Goal: Task Accomplishment & Management: Complete application form

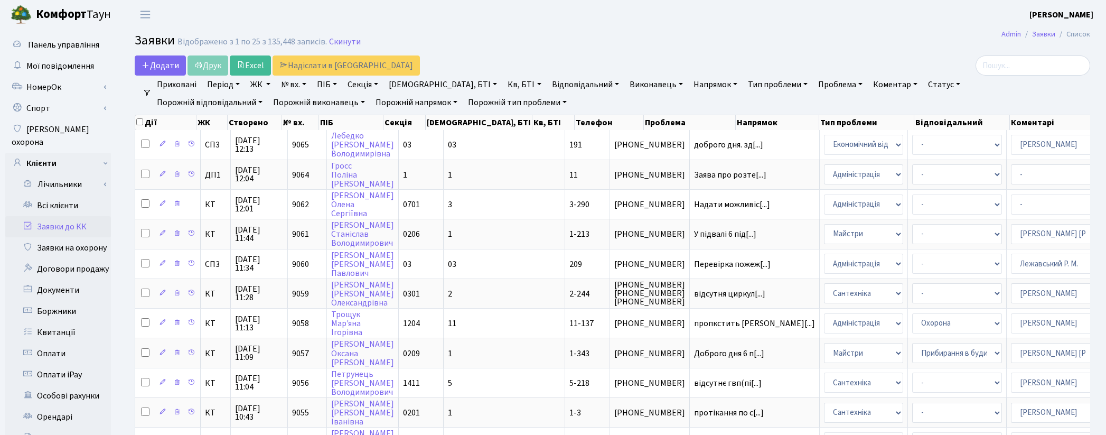
select select "33"
select select "25"
click at [48, 195] on link "Всі клієнти" at bounding box center [58, 205] width 106 height 21
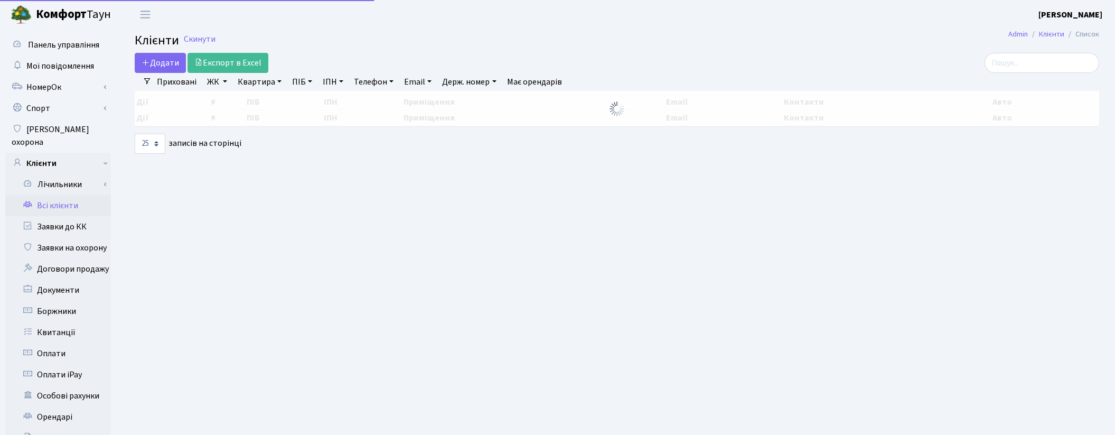
select select "25"
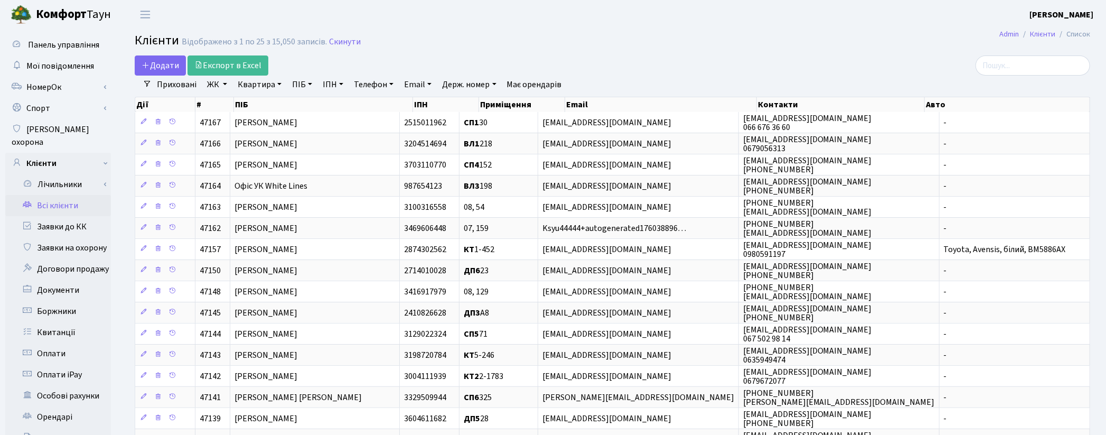
click at [708, 57] on div "Додати Експорт в Excel" at bounding box center [451, 65] width 632 height 20
click at [300, 82] on link "ПІБ" at bounding box center [302, 85] width 29 height 18
paste input "[PERSON_NAME]"
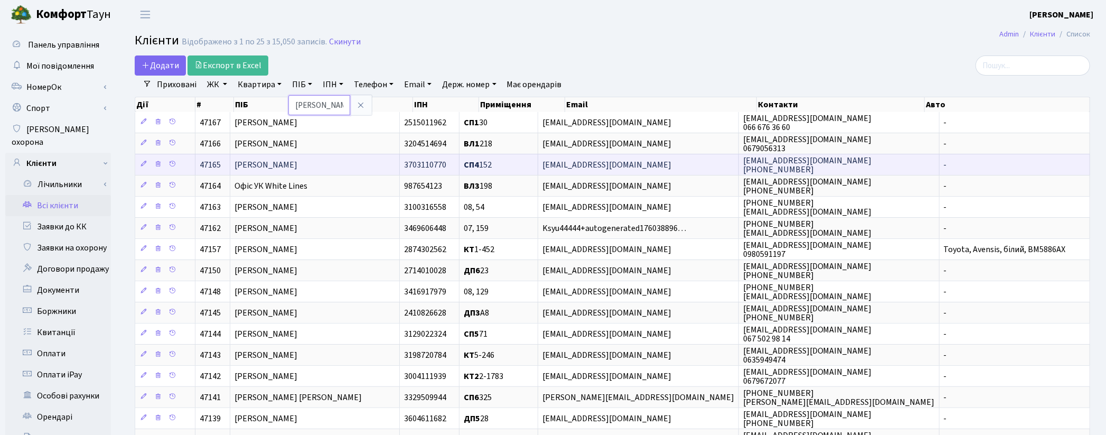
scroll to position [0, 26]
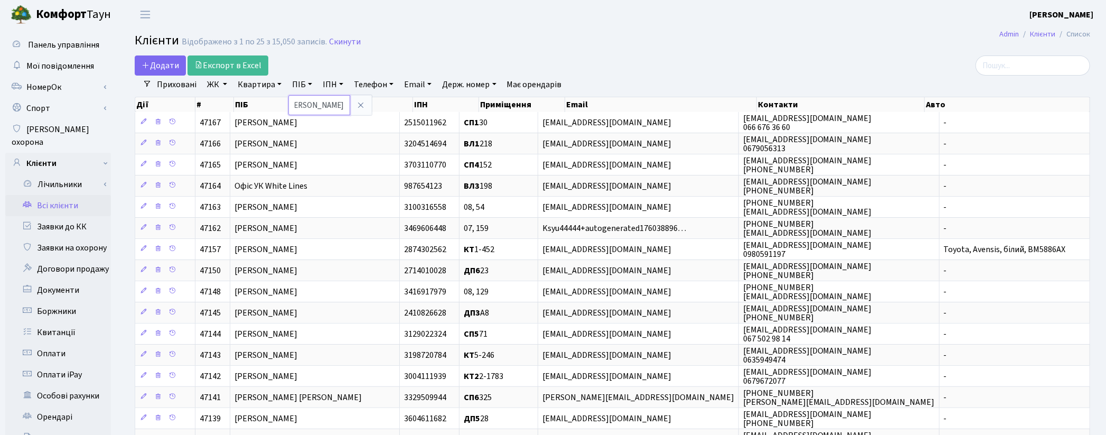
type input "[PERSON_NAME]"
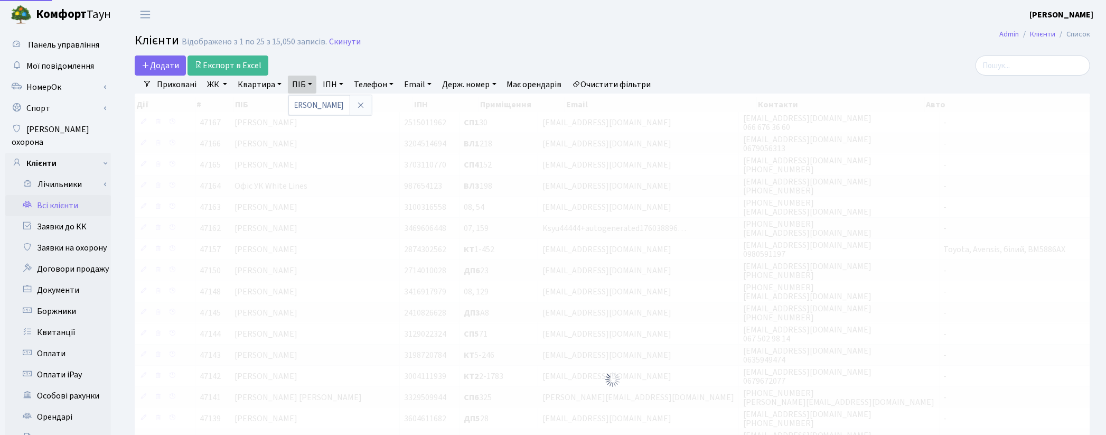
click at [583, 60] on div "Додати Експорт в Excel" at bounding box center [451, 65] width 632 height 20
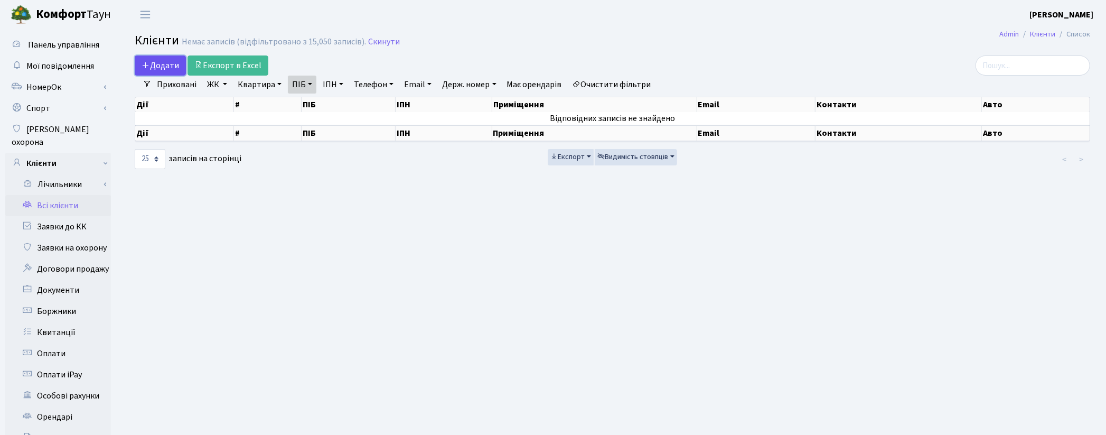
click at [153, 69] on span "Додати" at bounding box center [161, 66] width 38 height 12
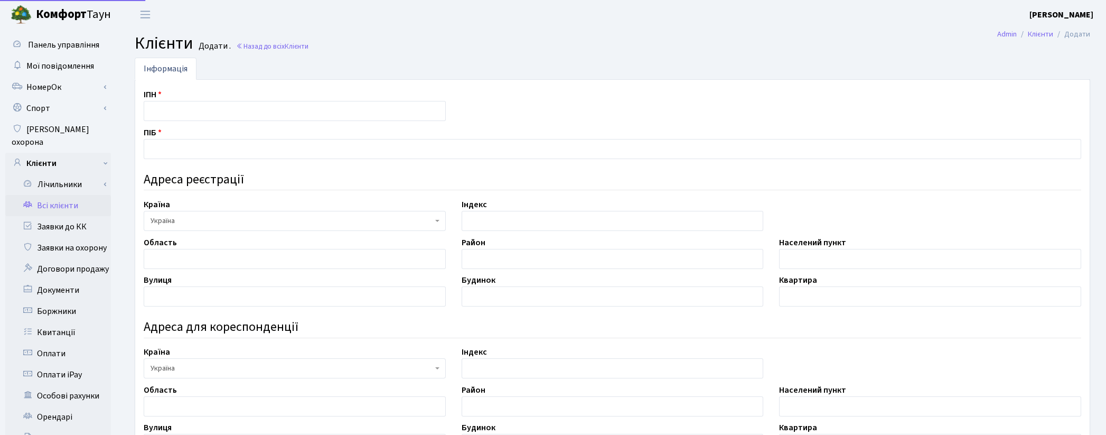
click at [183, 139] on input "text" at bounding box center [613, 149] width 938 height 20
type input "[PERSON_NAME]"
paste input "3822709526"
type input "3822709526"
click at [791, 257] on input "text" at bounding box center [930, 259] width 302 height 20
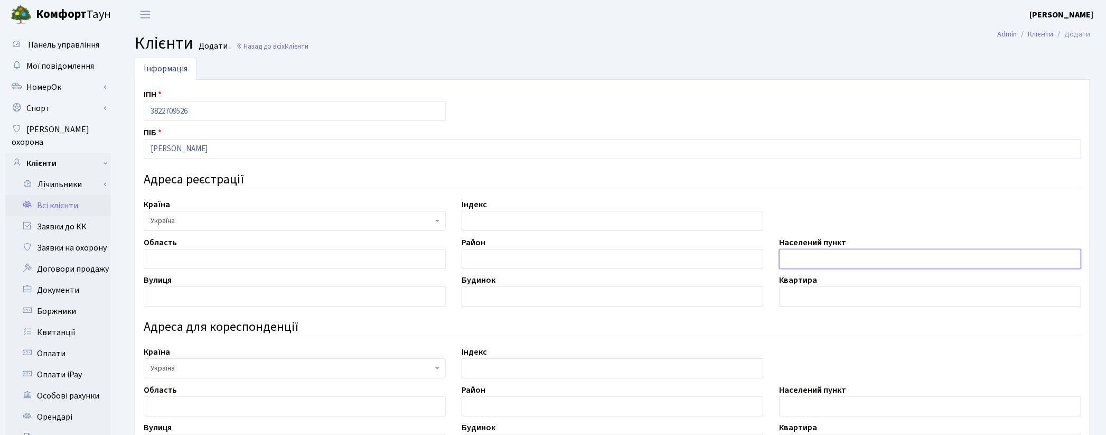
paste input "м. Київ"
type input "м. Київ"
click at [178, 294] on input "text" at bounding box center [295, 296] width 302 height 20
paste input "вул. Митрополита Василя Липківського"
type input "вул. Митрополита Василя Липківського"
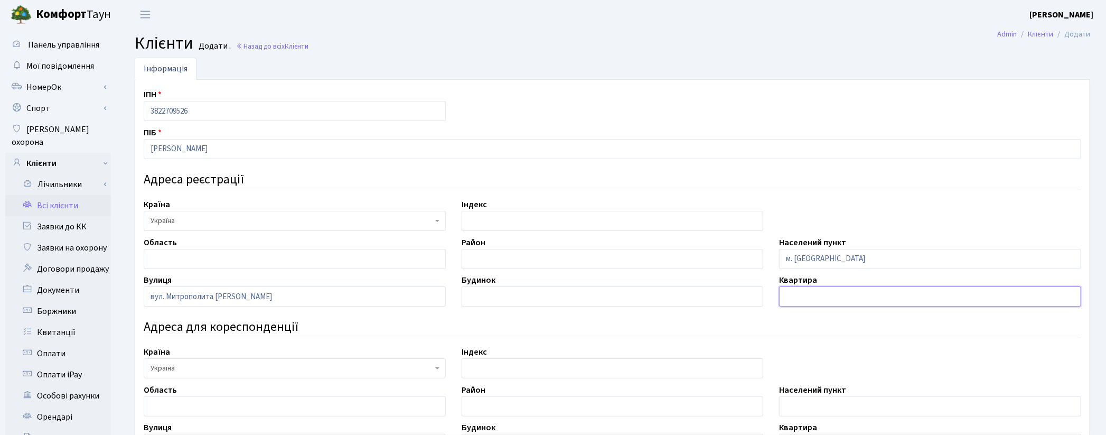
drag, startPoint x: 910, startPoint y: 294, endPoint x: 891, endPoint y: 292, distance: 19.2
click at [910, 294] on input "text" at bounding box center [930, 296] width 302 height 20
click at [601, 287] on input "text" at bounding box center [613, 296] width 302 height 20
type input "19"
click at [816, 293] on input "text" at bounding box center [930, 296] width 302 height 20
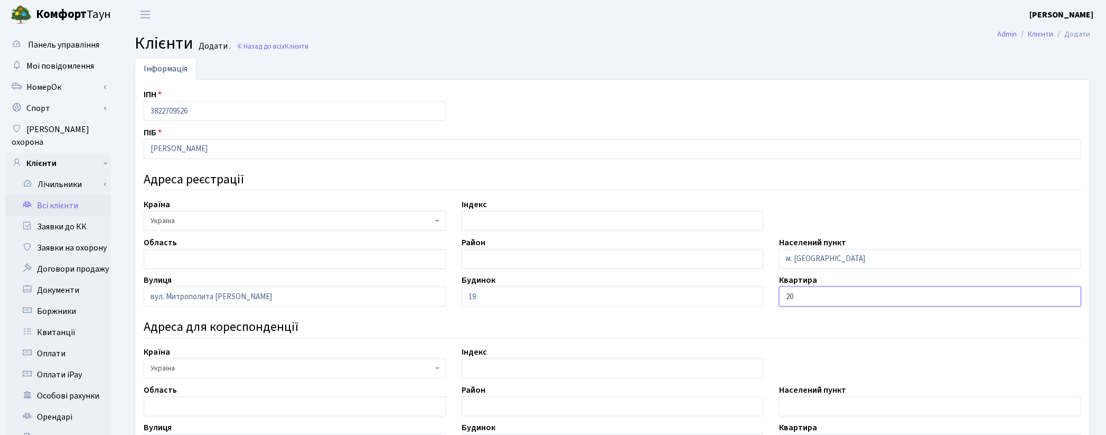
type input "20"
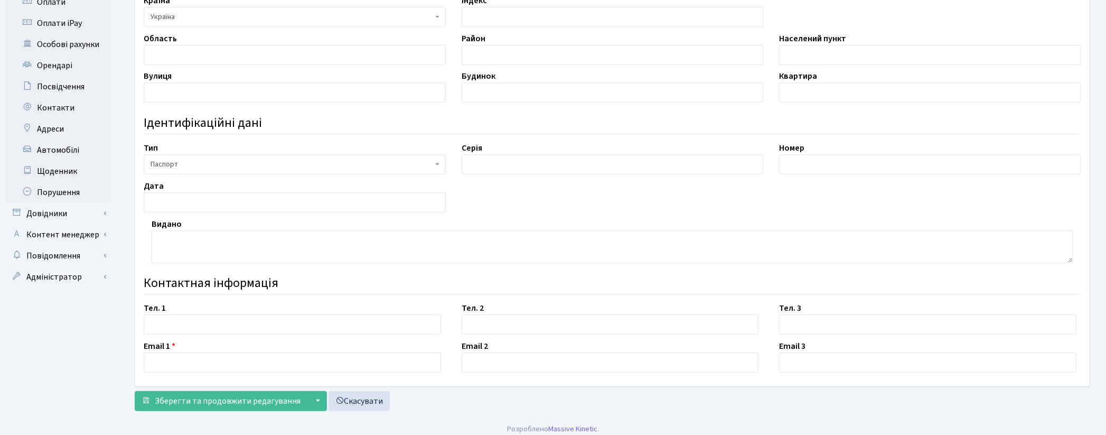
scroll to position [352, 0]
click at [212, 321] on input "text" at bounding box center [292, 324] width 297 height 20
paste input "0981306136"
type input "0981306136"
click at [264, 426] on footer "Розроблено Massive Kinetic ." at bounding box center [553, 428] width 1106 height 26
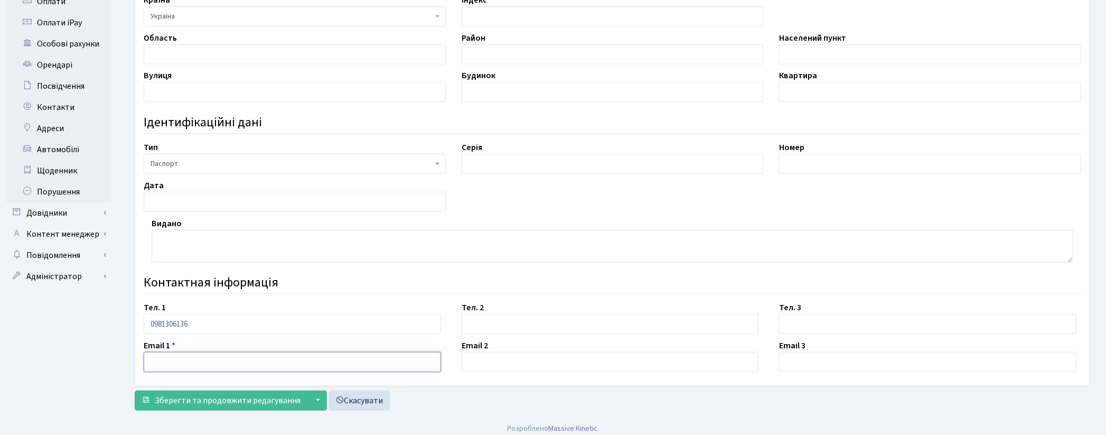
click at [183, 365] on input "text" at bounding box center [292, 362] width 297 height 20
paste input "[EMAIL_ADDRESS][DOMAIN_NAME]"
type input "soniastarkim@gmail.com"
click at [235, 399] on span "Зберегти та продовжити редагування" at bounding box center [228, 401] width 146 height 12
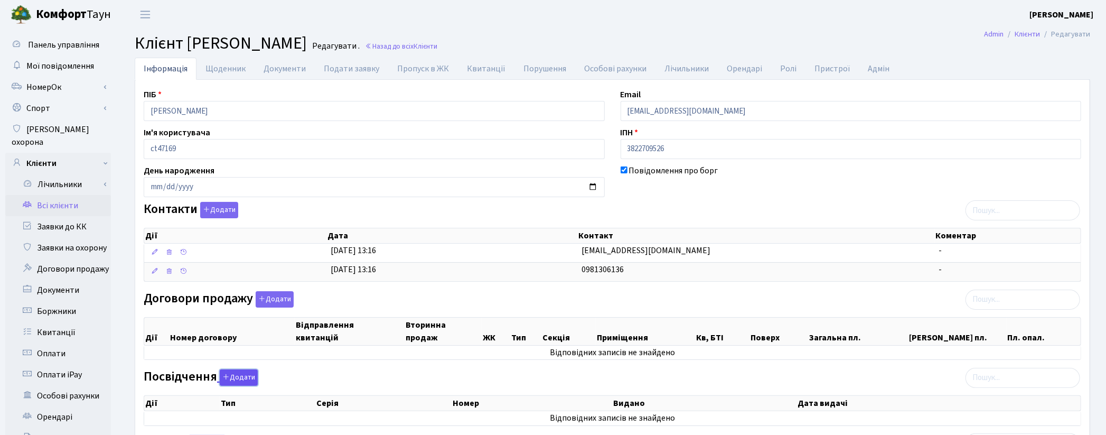
click at [238, 374] on button "Додати" at bounding box center [239, 377] width 38 height 16
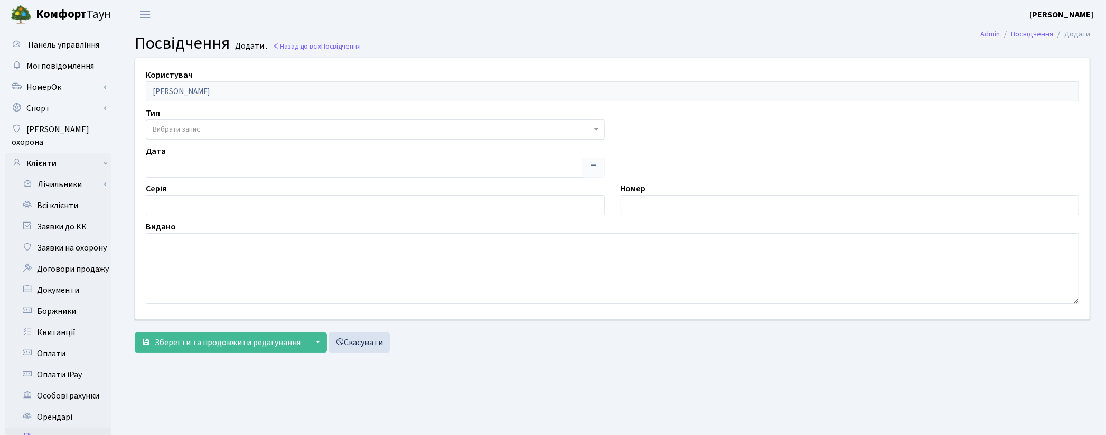
click at [119, 327] on div "Користувач [PERSON_NAME] Тип - ІД картка Паспорт громадянина Ірану Паспорт гром…" at bounding box center [612, 208] width 987 height 300
click at [716, 199] on input "text" at bounding box center [850, 205] width 459 height 20
paste input "010178377"
type input "010178377"
click at [193, 168] on input "14.10.2025" at bounding box center [364, 167] width 437 height 20
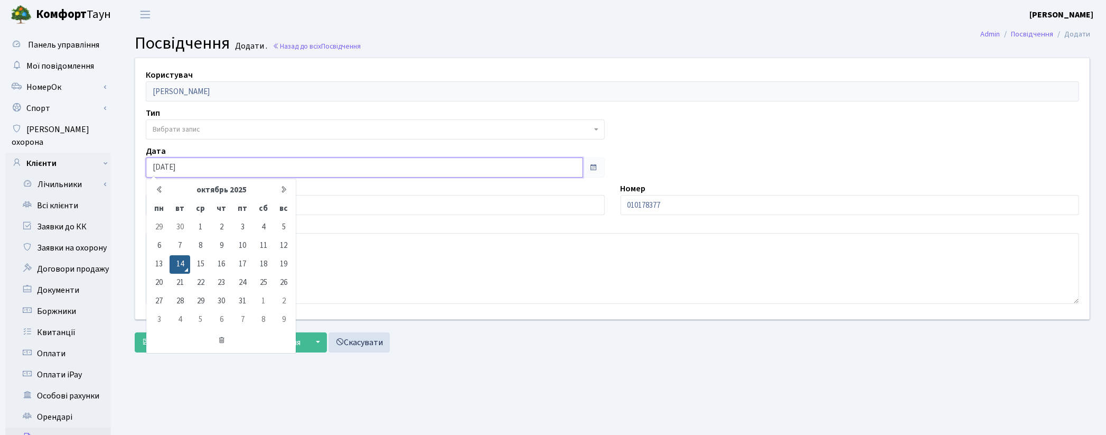
drag, startPoint x: 193, startPoint y: 167, endPoint x: 127, endPoint y: 158, distance: 67.2
click at [127, 158] on div "Користувач Кім Софія Дмитрівна Тип - ІД картка Паспорт громадянина Ірану Паспор…" at bounding box center [613, 208] width 972 height 300
paste input "[DATE]"
type input "[DATE]"
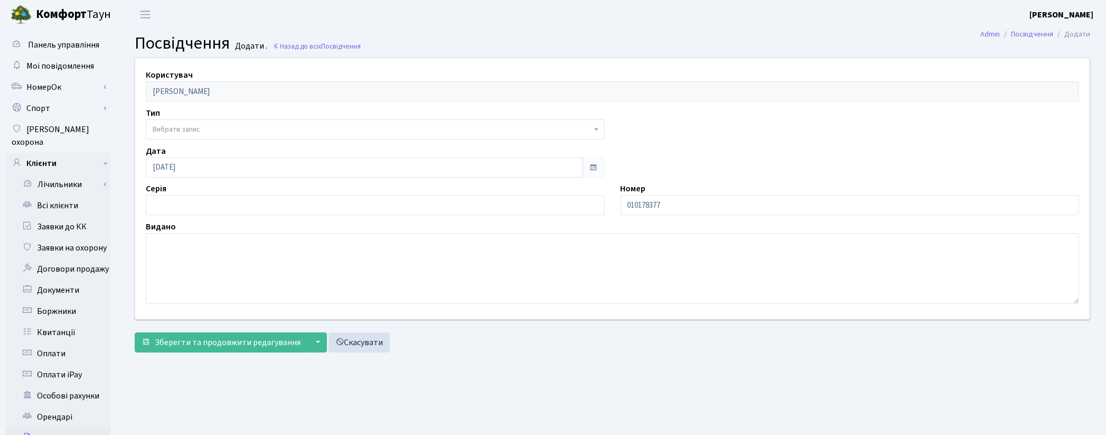
click at [662, 366] on main "Admin Посвідчення Додати Посвідчення Додати . Назад до всіх Посвідчення Користу…" at bounding box center [612, 336] width 987 height 615
click at [607, 24] on header "Комфорт Таун Котенко К. Л. Мій обліковий запис Вийти" at bounding box center [553, 14] width 1106 height 29
click at [198, 341] on span "Зберегти та продовжити редагування" at bounding box center [228, 343] width 146 height 12
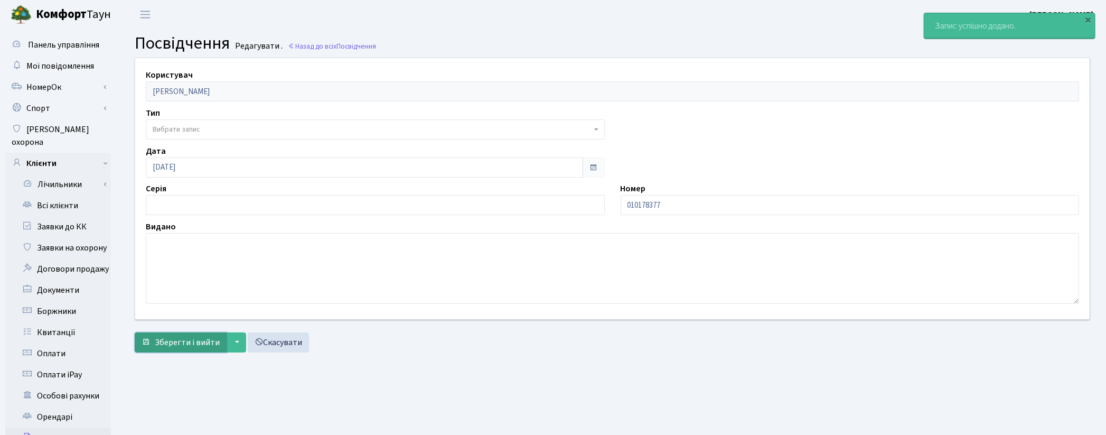
click at [181, 347] on span "Зберегти і вийти" at bounding box center [187, 343] width 65 height 12
click at [46, 195] on link "Всі клієнти" at bounding box center [58, 205] width 106 height 21
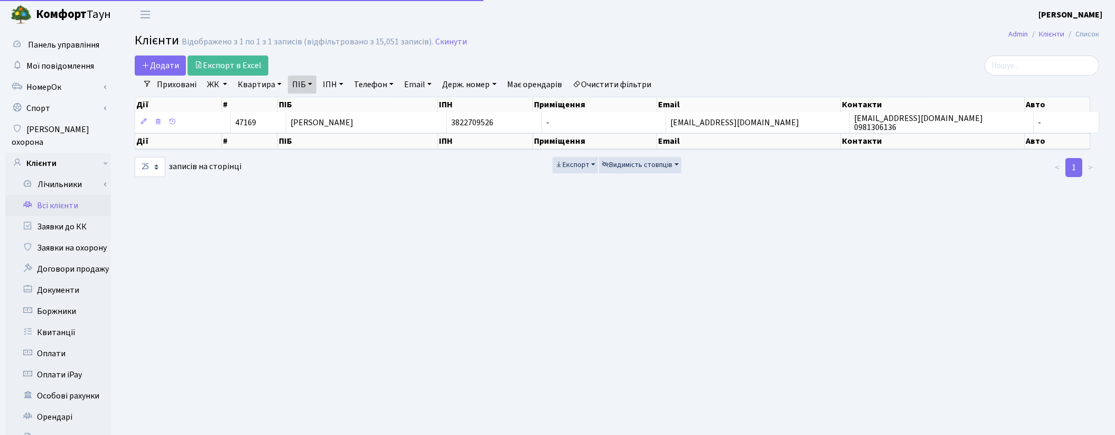
select select "25"
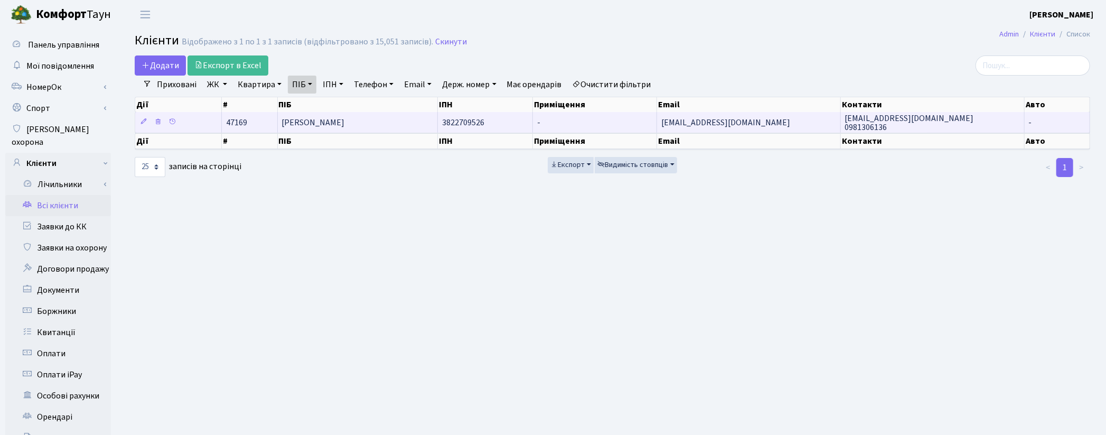
click at [393, 130] on td "[PERSON_NAME]" at bounding box center [358, 122] width 161 height 21
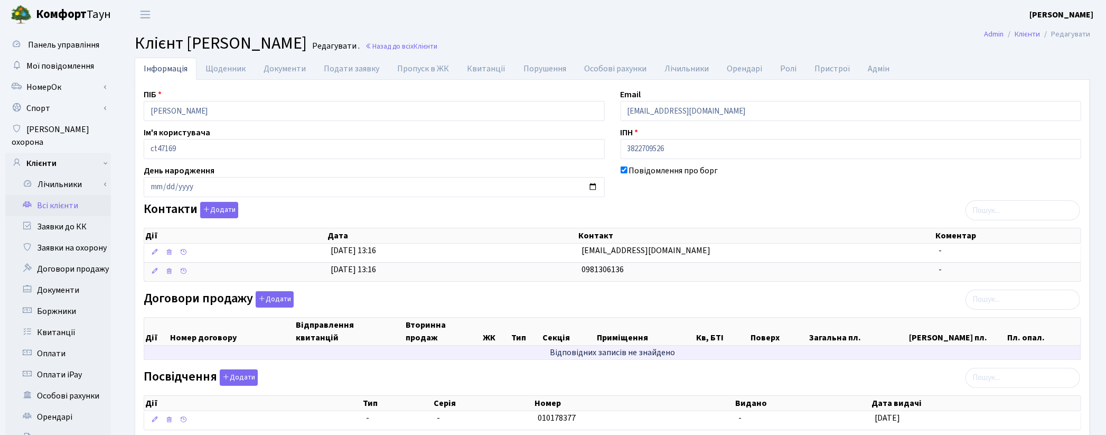
scroll to position [222, 0]
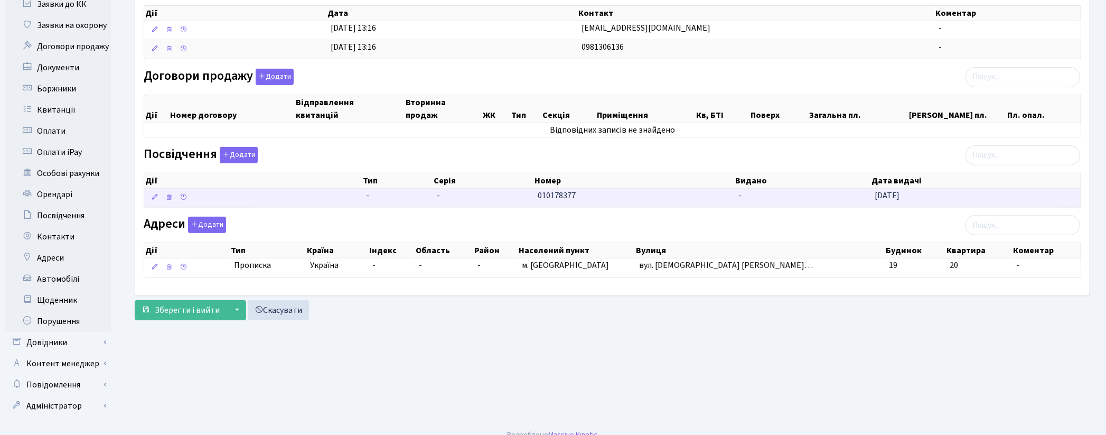
click at [292, 202] on td at bounding box center [253, 198] width 218 height 18
click at [440, 198] on td "-" at bounding box center [483, 198] width 101 height 18
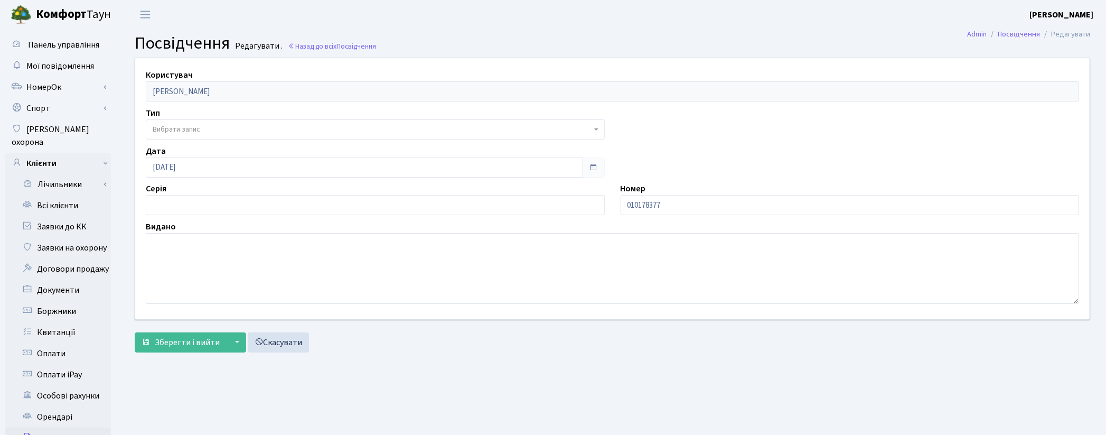
click at [178, 130] on span "Вибрати запис" at bounding box center [177, 129] width 48 height 11
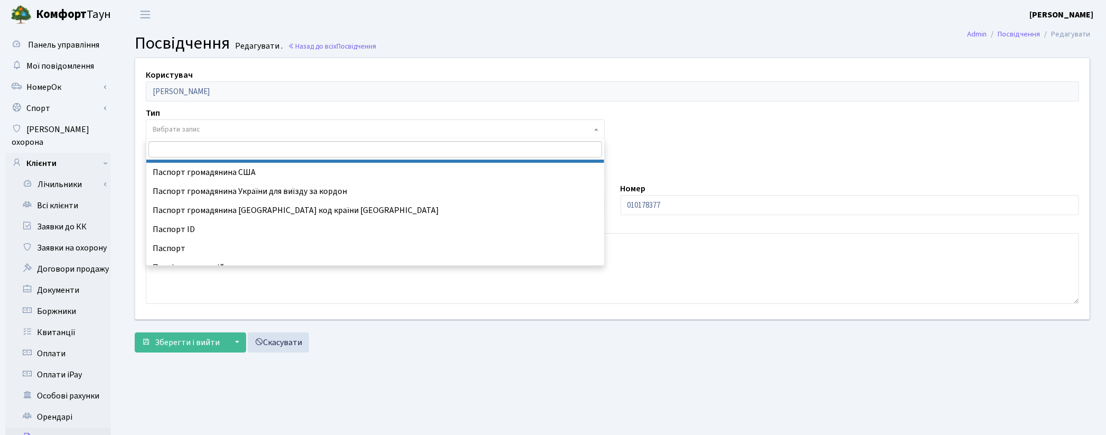
scroll to position [117, 0]
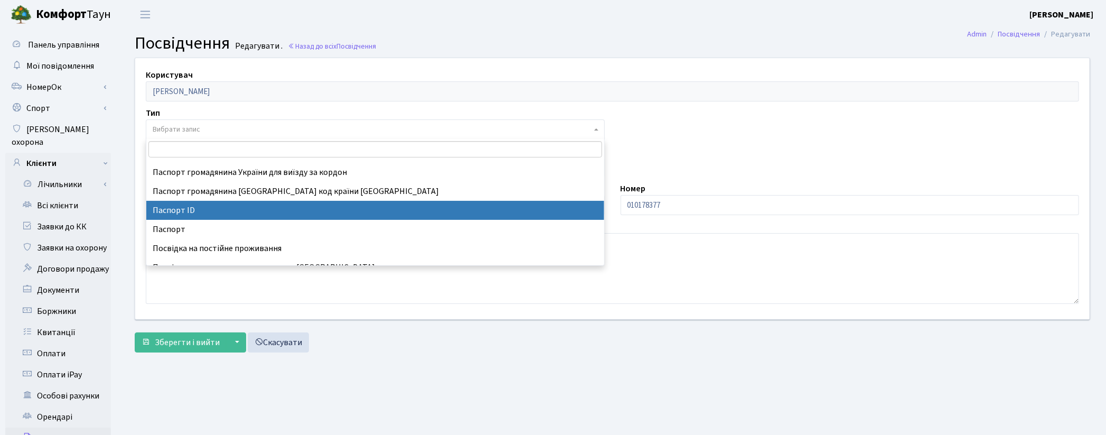
select select "34"
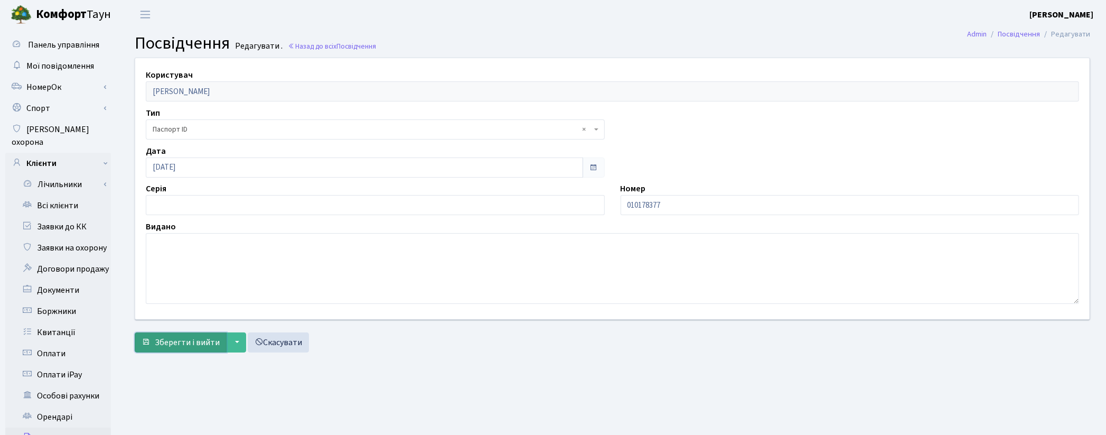
click at [195, 344] on span "Зберегти і вийти" at bounding box center [187, 343] width 65 height 12
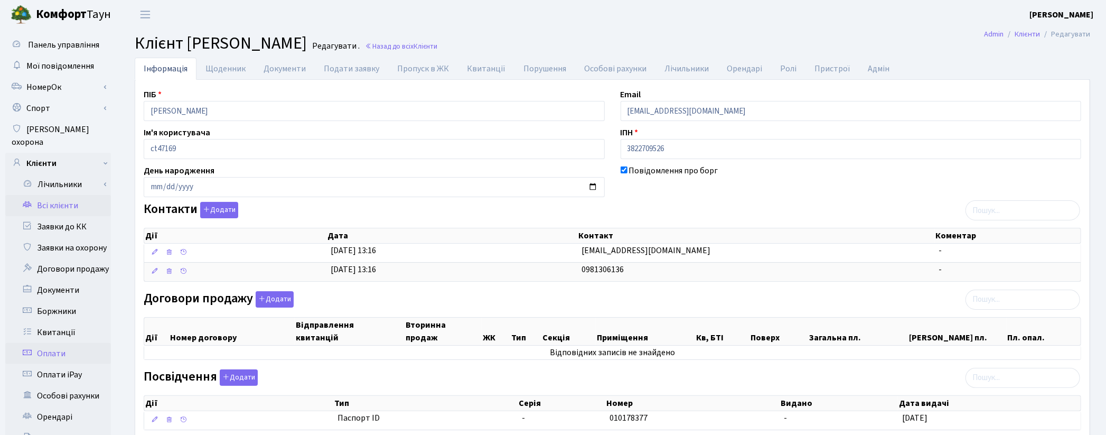
click at [104, 343] on link "Оплати" at bounding box center [58, 353] width 106 height 21
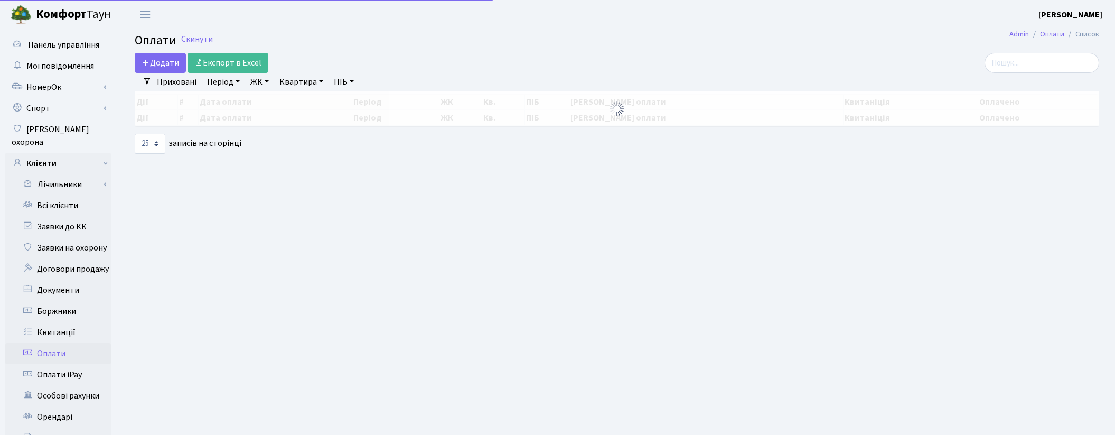
select select "25"
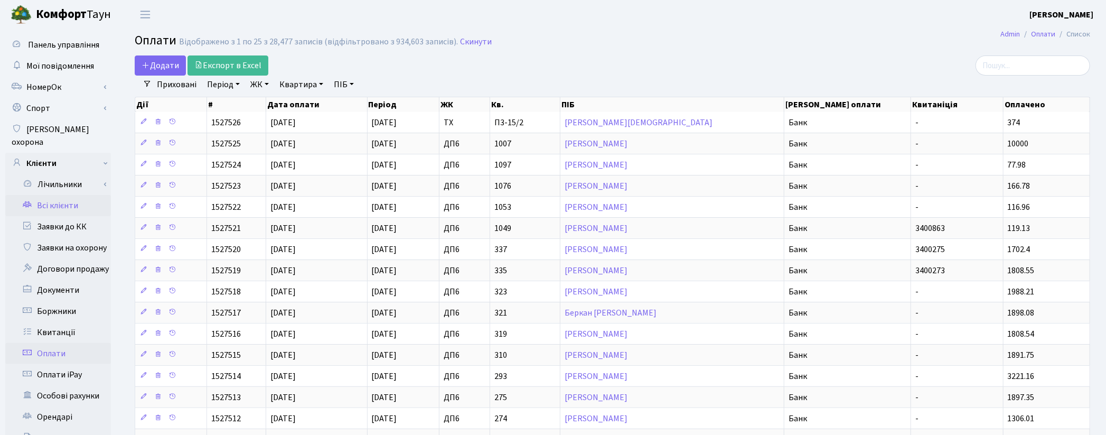
click at [64, 195] on link "Всі клієнти" at bounding box center [58, 205] width 106 height 21
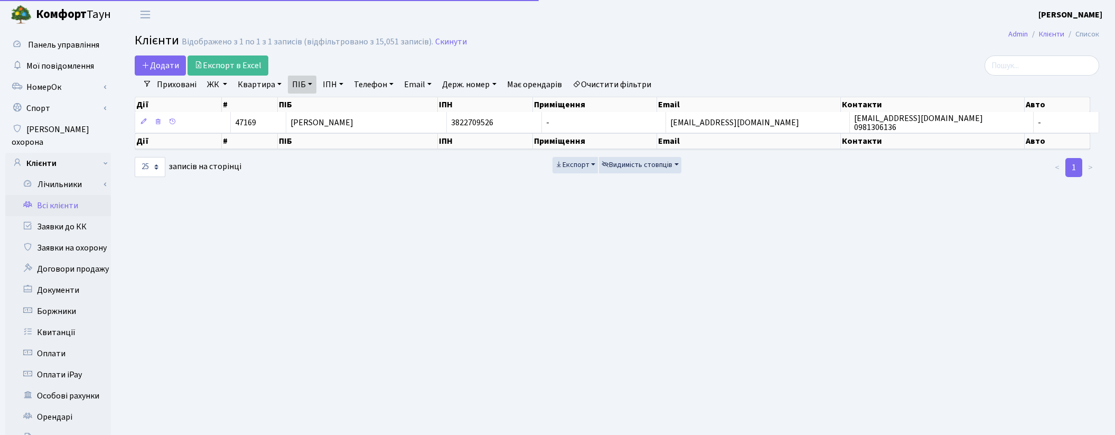
select select "25"
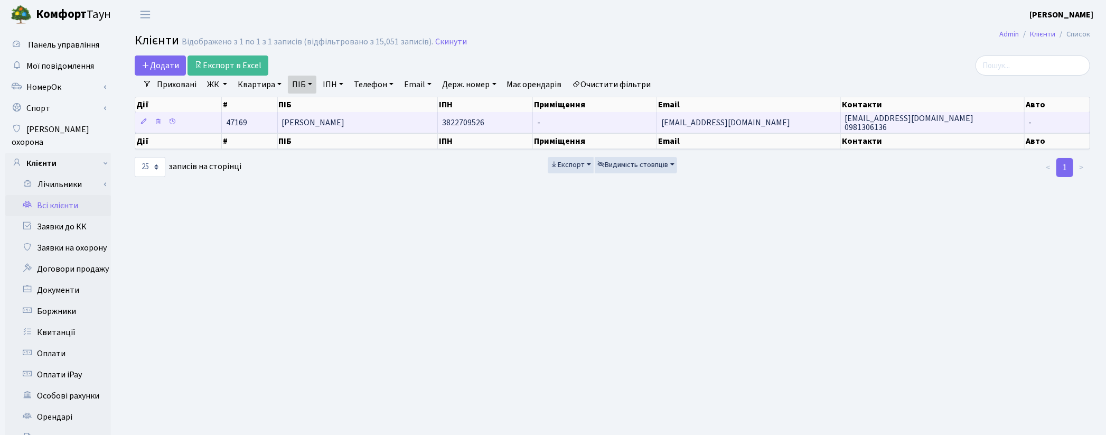
click at [345, 125] on span "[PERSON_NAME]" at bounding box center [313, 123] width 63 height 12
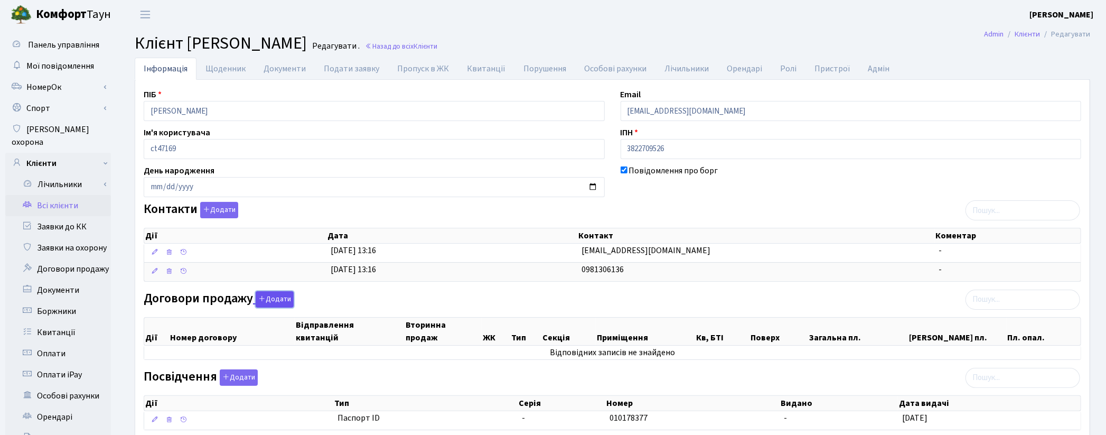
click at [282, 301] on button "Додати" at bounding box center [275, 299] width 38 height 16
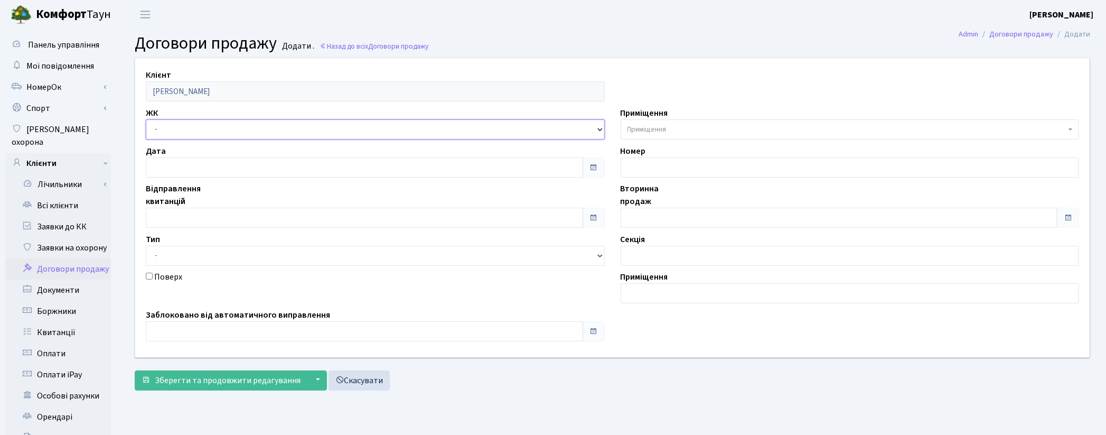
click at [219, 128] on select "- ТХ, вул. [STREET_ADDRESS] Регенераторна, 4 КТ2, просп. [STREET_ADDRESS] [STRE…" at bounding box center [375, 129] width 459 height 20
select select "296"
click at [146, 119] on select "- ТХ, вул. [STREET_ADDRESS] Регенераторна, 4 КТ2, просп. [STREET_ADDRESS] [STRE…" at bounding box center [375, 129] width 459 height 20
select select
click at [653, 126] on span "Приміщення" at bounding box center [647, 129] width 39 height 11
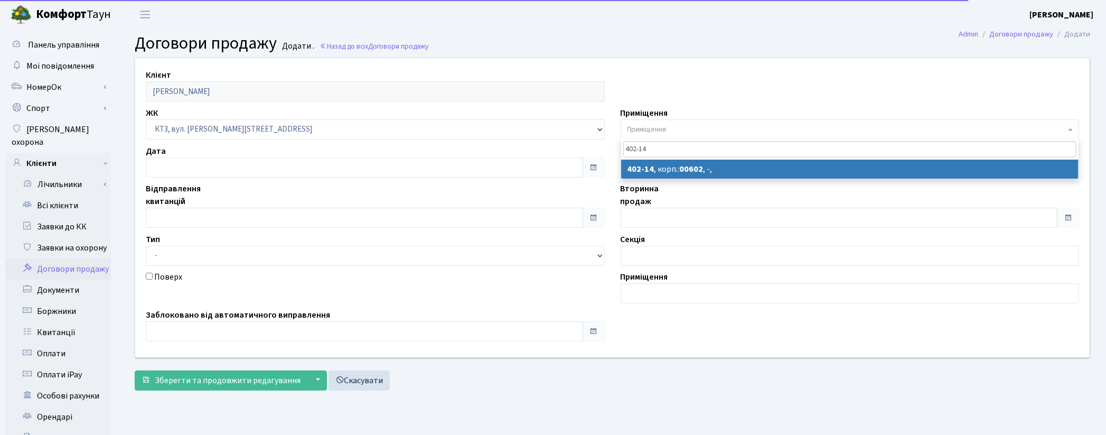
type input "402-14"
select select "16699"
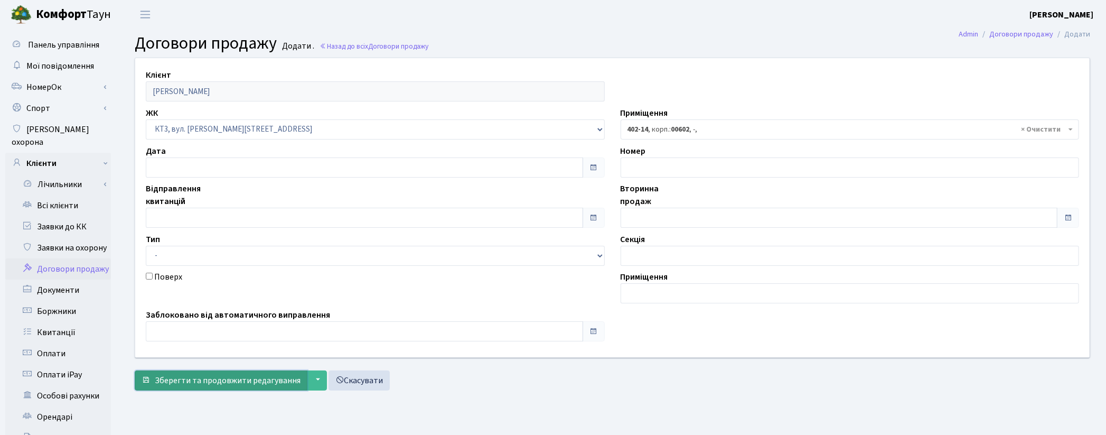
click at [207, 380] on span "Зберегти та продовжити редагування" at bounding box center [228, 381] width 146 height 12
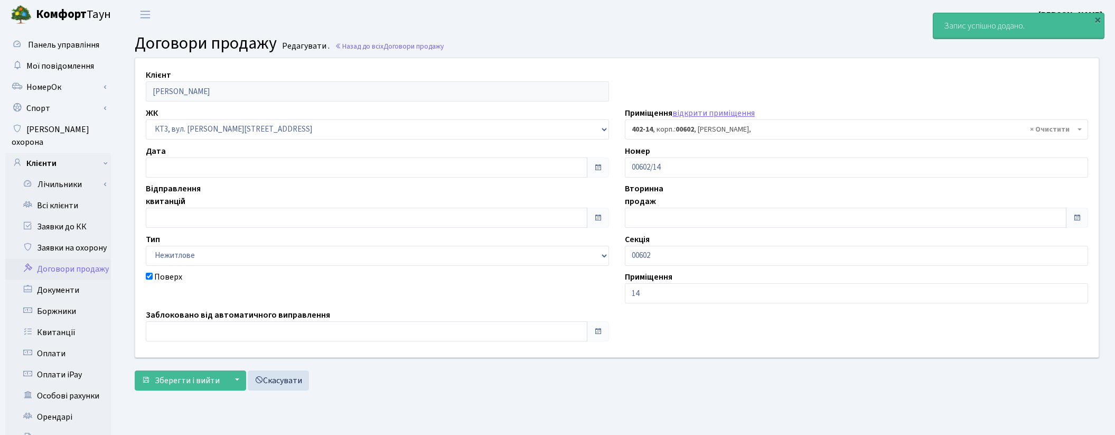
select select "16699"
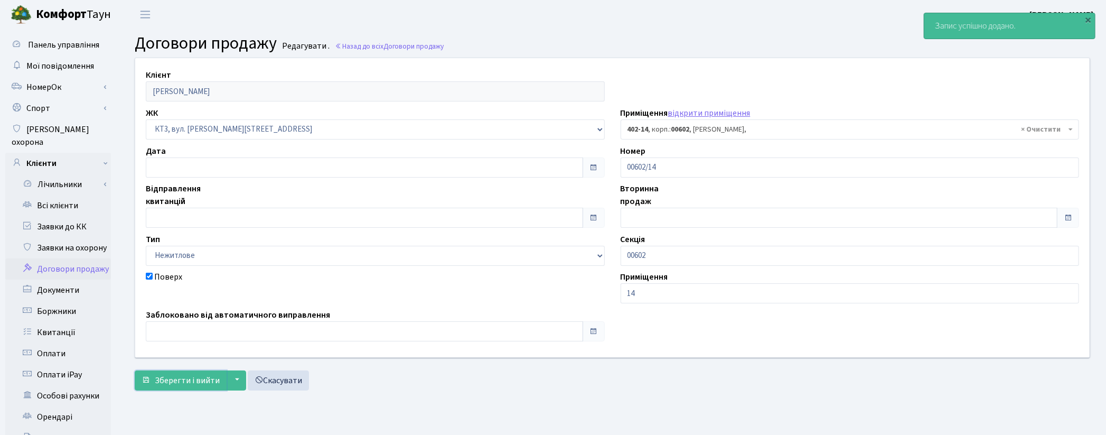
click at [208, 381] on span "Зберегти і вийти" at bounding box center [187, 381] width 65 height 12
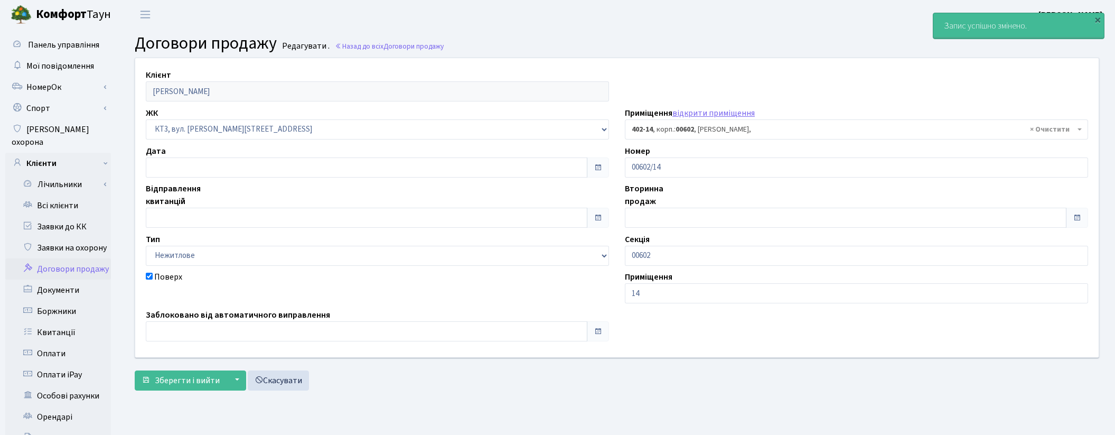
select select "16699"
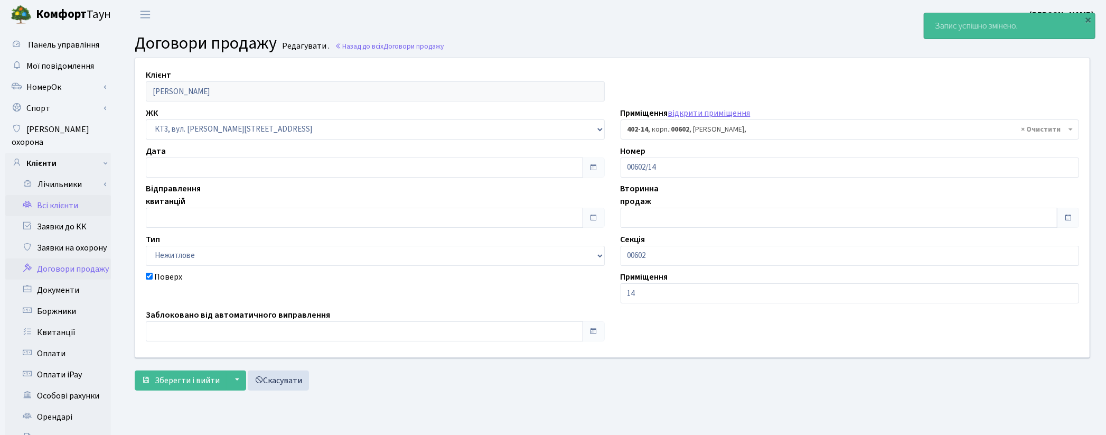
click at [66, 195] on link "Всі клієнти" at bounding box center [58, 205] width 106 height 21
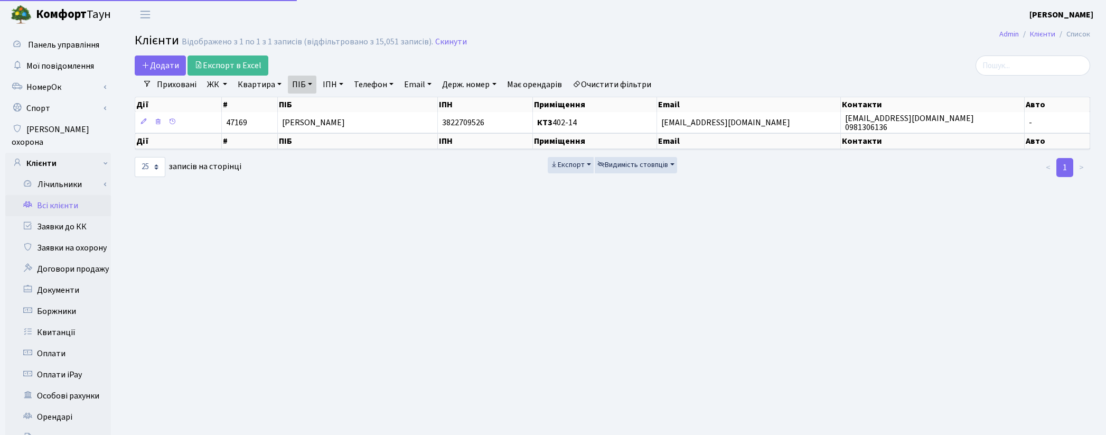
select select "25"
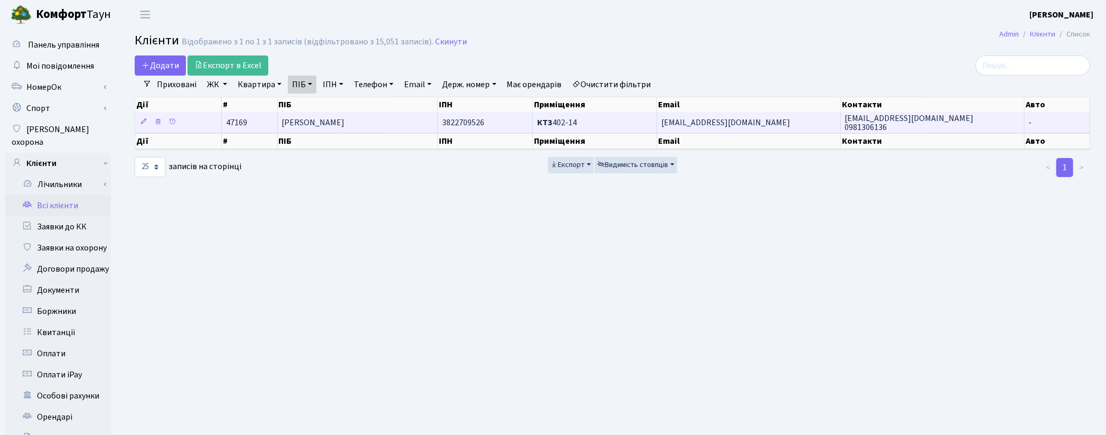
click at [377, 120] on td "[PERSON_NAME]" at bounding box center [358, 122] width 161 height 21
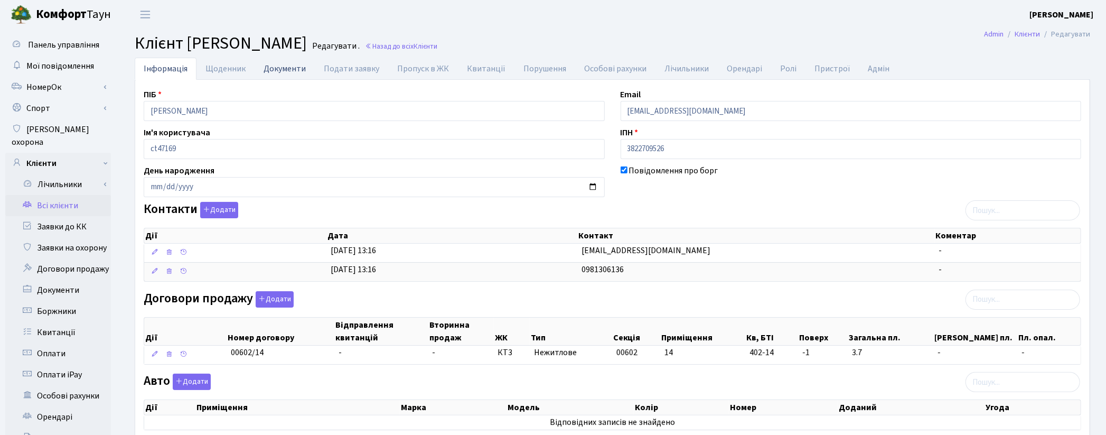
click at [287, 71] on link "Документи" at bounding box center [285, 69] width 60 height 22
select select "25"
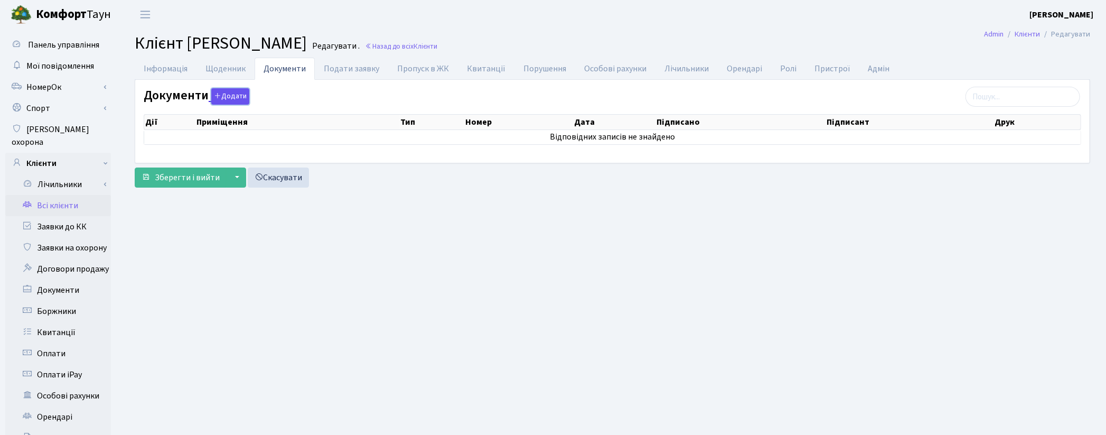
click at [230, 96] on button "Додати" at bounding box center [230, 96] width 38 height 16
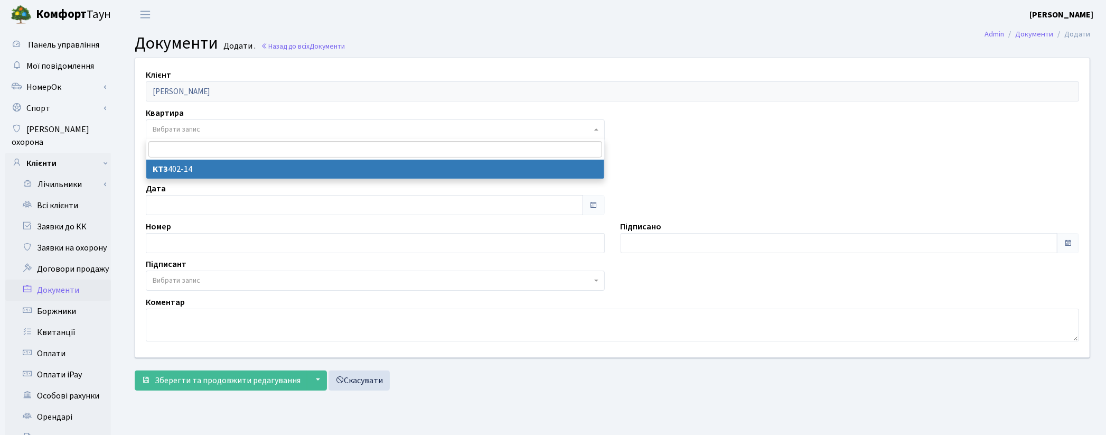
click at [203, 130] on span "Вибрати запис" at bounding box center [372, 129] width 439 height 11
select select "178804"
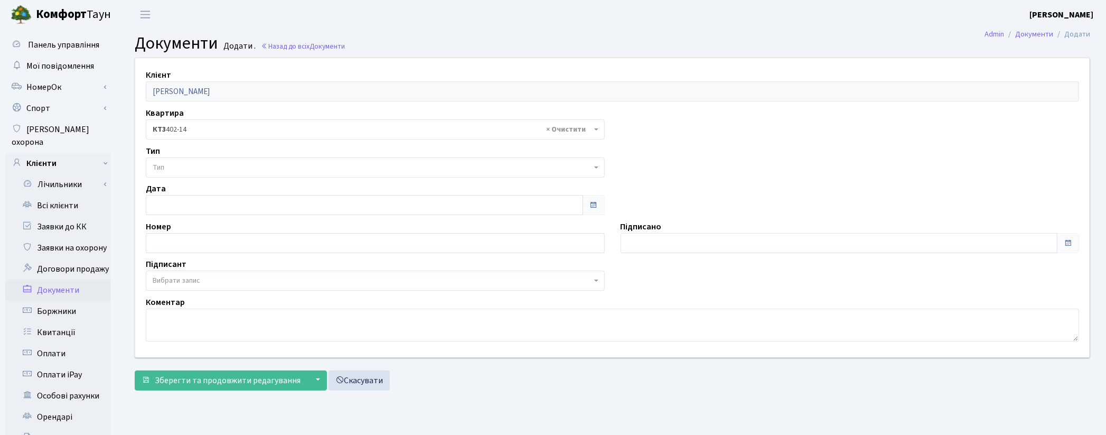
click at [207, 165] on span "Тип" at bounding box center [372, 167] width 439 height 11
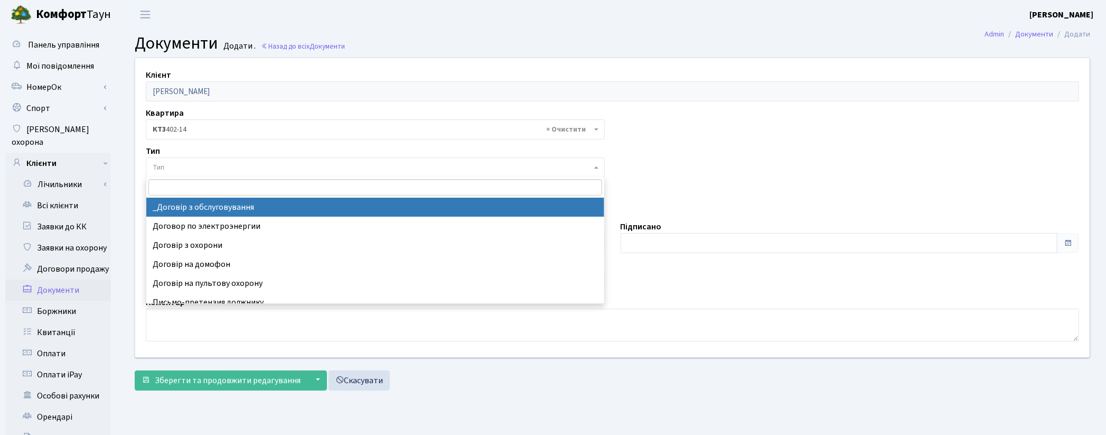
select select "289"
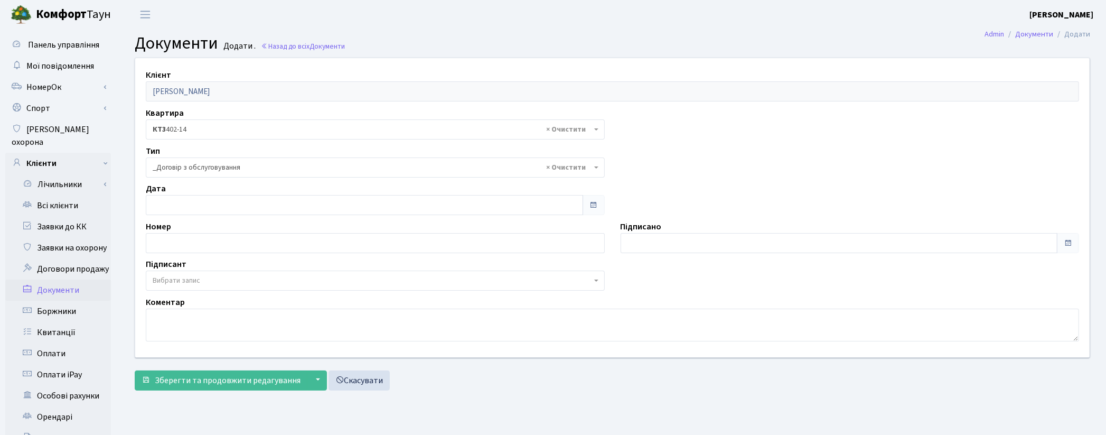
click at [230, 281] on span "Вибрати запис" at bounding box center [372, 280] width 439 height 11
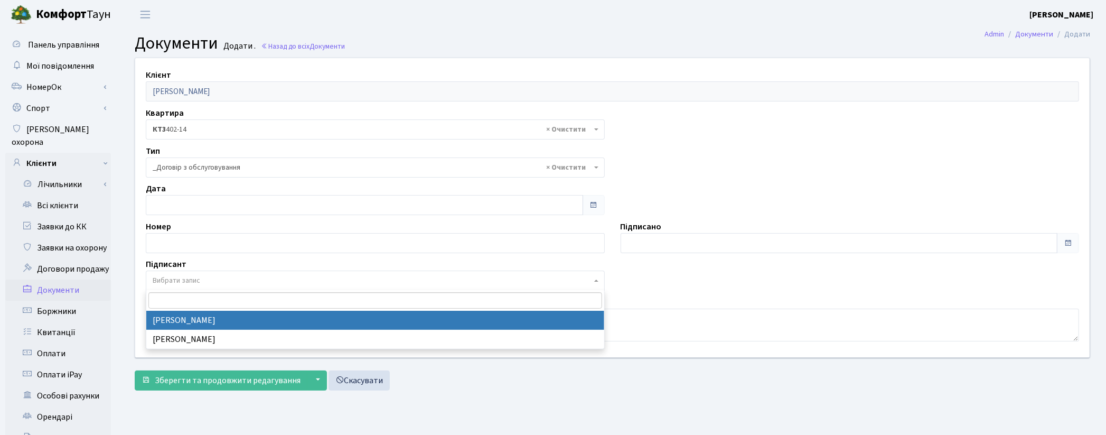
select select "74"
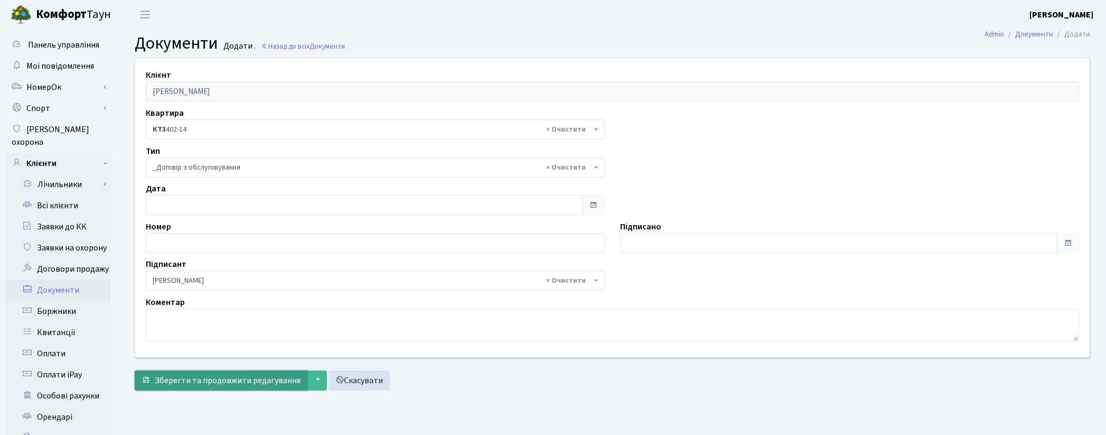
click at [222, 378] on span "Зберегти та продовжити редагування" at bounding box center [228, 381] width 146 height 12
